Goal: Transaction & Acquisition: Book appointment/travel/reservation

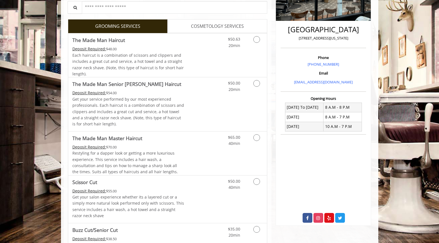
scroll to position [116, 0]
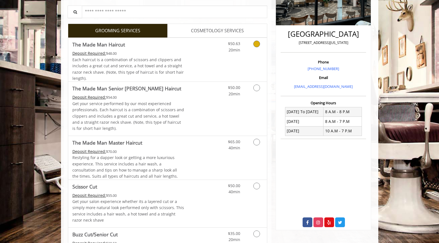
click at [256, 44] on icon "Grooming services" at bounding box center [256, 44] width 7 height 7
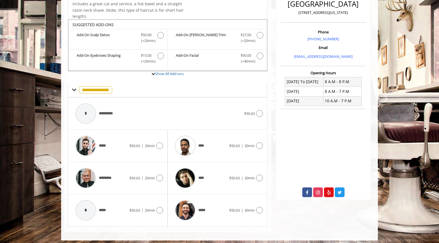
scroll to position [149, 0]
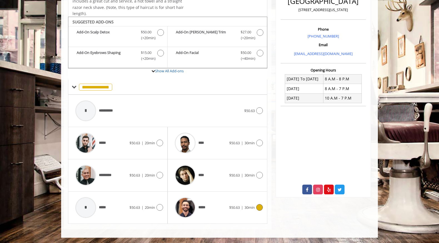
click at [260, 206] on icon at bounding box center [259, 207] width 7 height 7
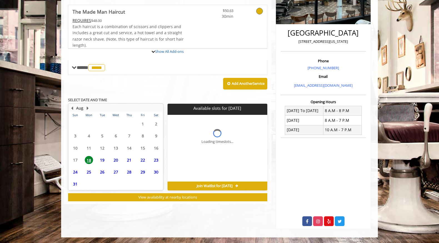
scroll to position [143, 0]
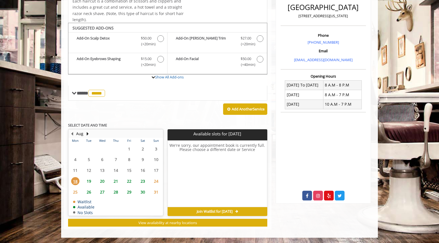
click at [88, 180] on span "19" at bounding box center [89, 181] width 8 height 8
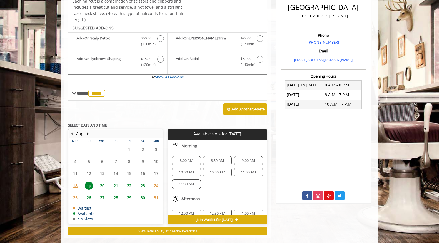
scroll to position [151, 0]
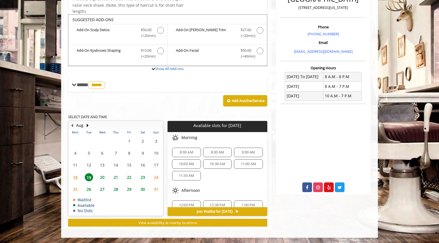
click at [189, 152] on span "8:00 AM" at bounding box center [186, 152] width 13 height 4
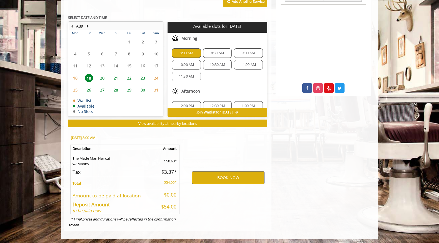
scroll to position [252, 0]
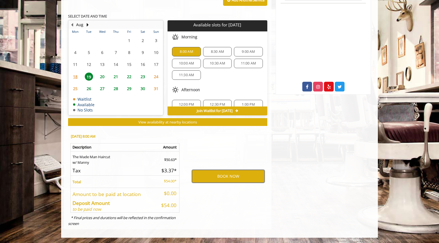
click at [226, 173] on button "BOOK NOW" at bounding box center [228, 176] width 73 height 13
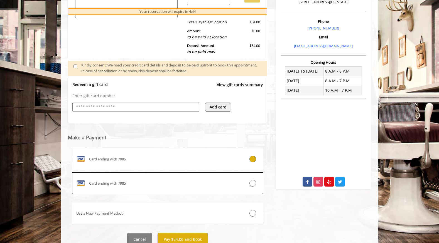
scroll to position [179, 0]
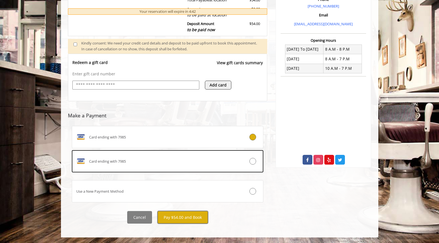
click at [185, 217] on button "Pay $54.00 and Book" at bounding box center [182, 217] width 50 height 13
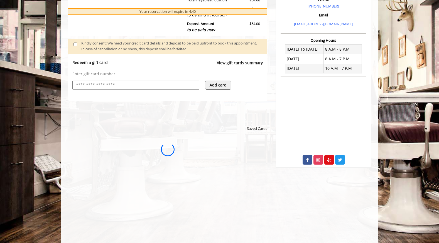
scroll to position [0, 0]
